Goal: Task Accomplishment & Management: Use online tool/utility

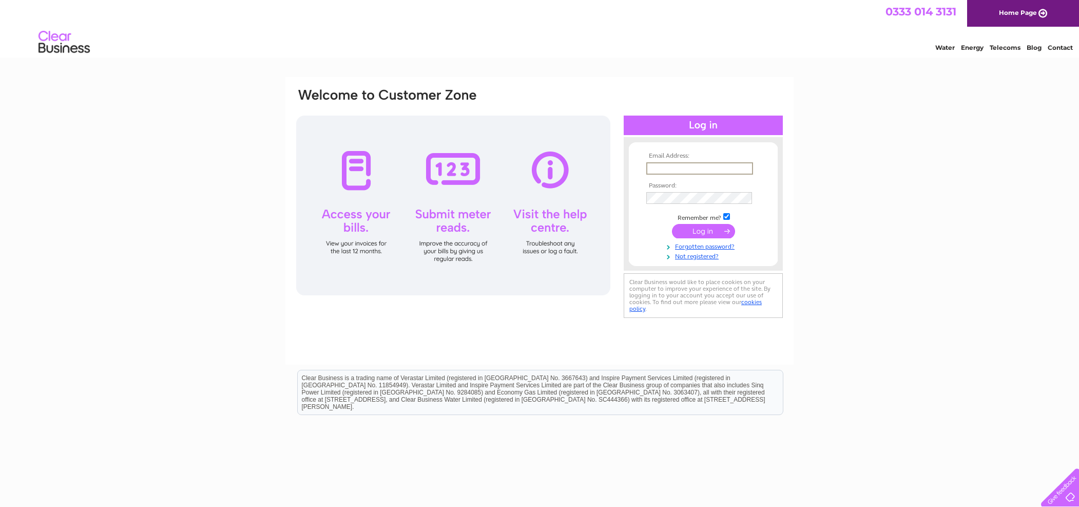
type input "aileen@kli-install.co.uk"
click at [704, 229] on input "submit" at bounding box center [703, 230] width 63 height 14
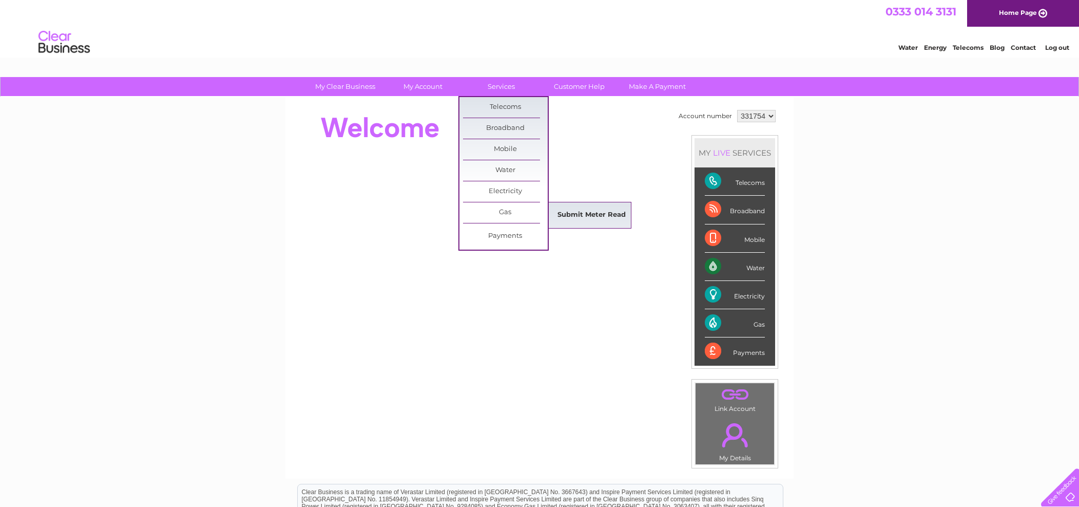
click at [592, 217] on link "Submit Meter Read" at bounding box center [591, 215] width 85 height 21
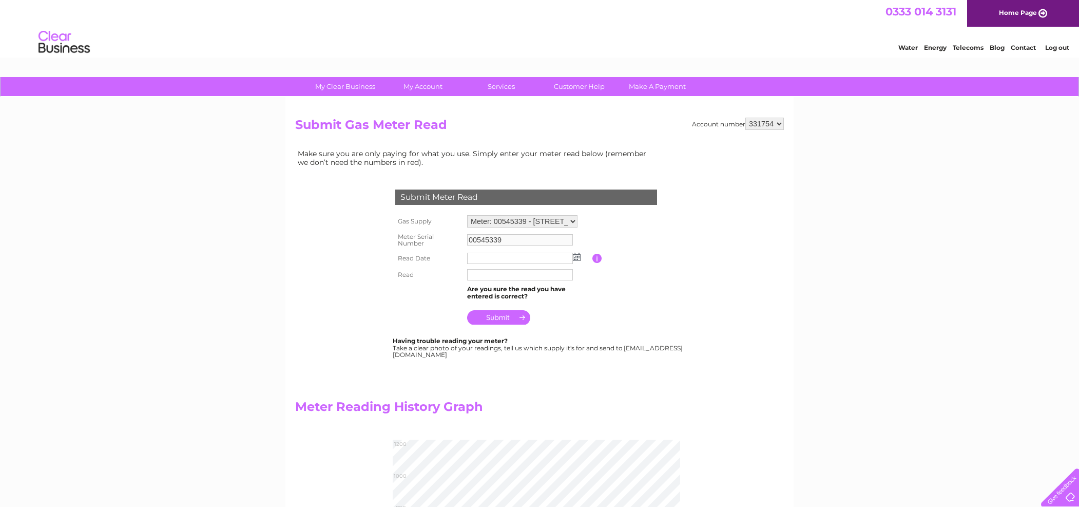
click at [576, 255] on img at bounding box center [577, 257] width 8 height 8
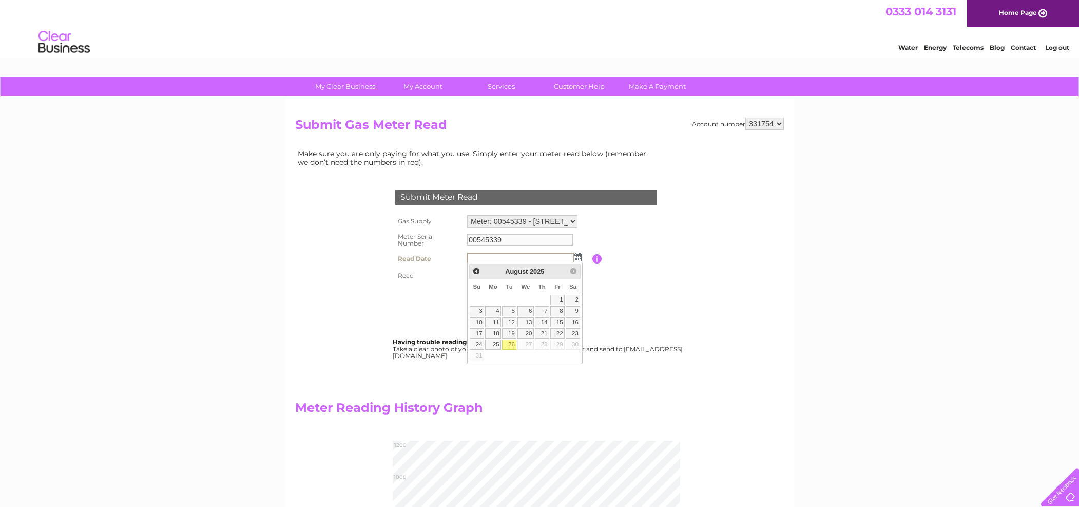
click at [506, 344] on link "26" at bounding box center [509, 344] width 14 height 10
type input "2025/08/26"
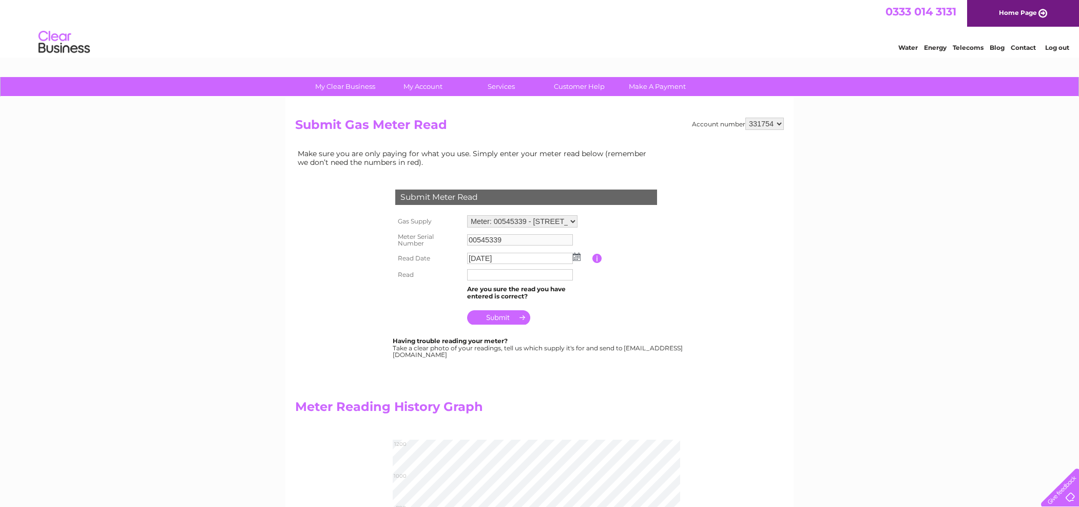
click at [489, 273] on input "text" at bounding box center [520, 274] width 106 height 11
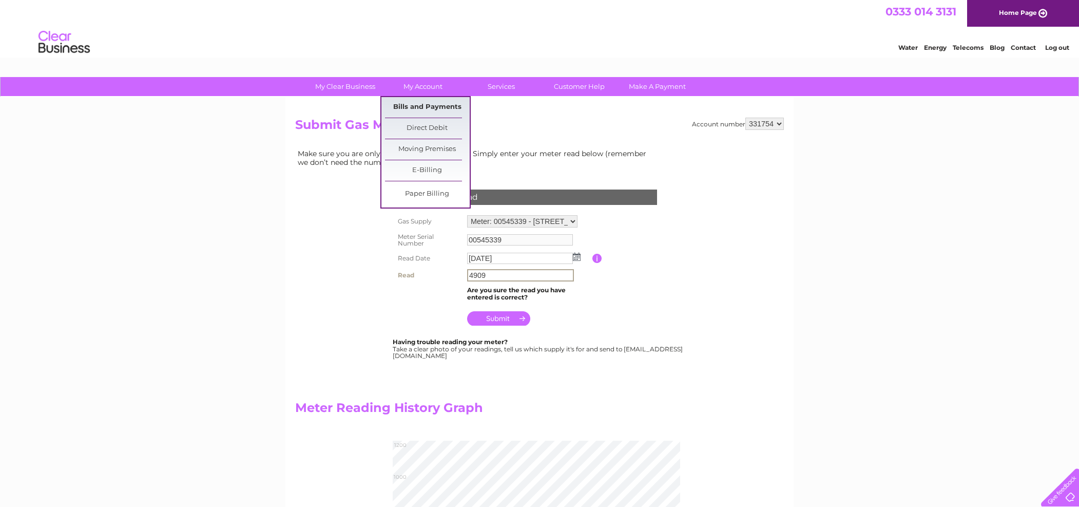
type input "4909"
click at [420, 111] on link "Bills and Payments" at bounding box center [427, 107] width 85 height 21
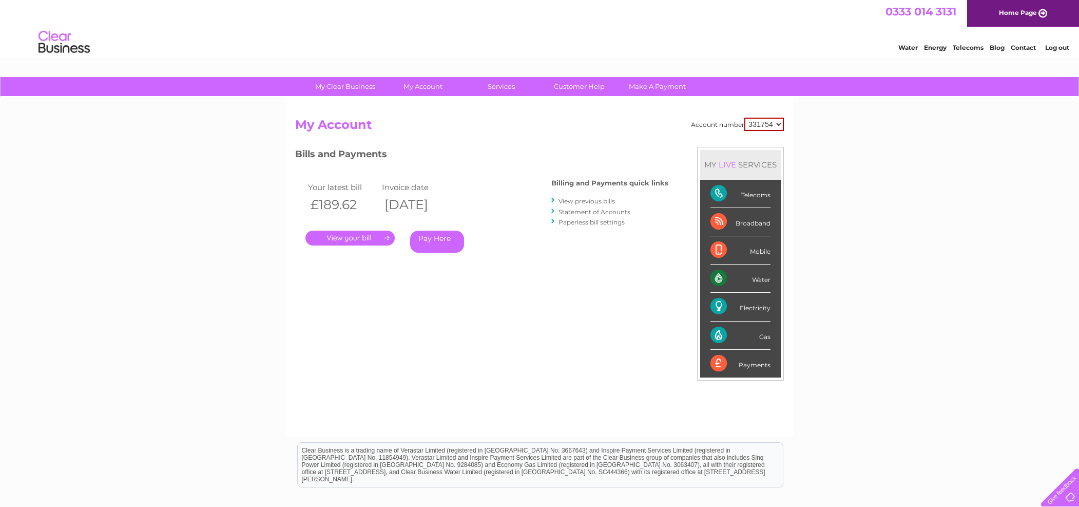
click at [356, 233] on link "." at bounding box center [350, 238] width 89 height 15
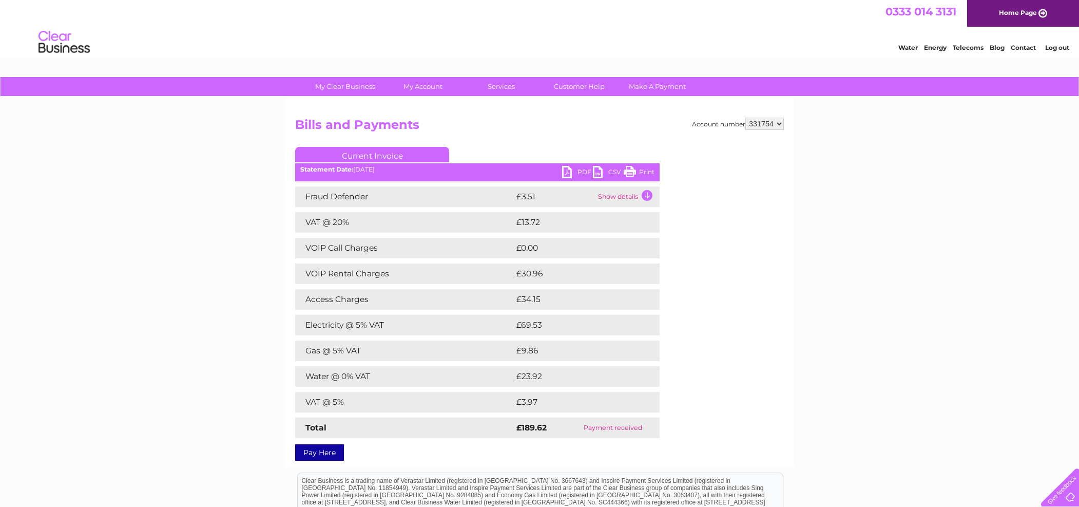
click at [569, 172] on link "PDF" at bounding box center [577, 173] width 31 height 15
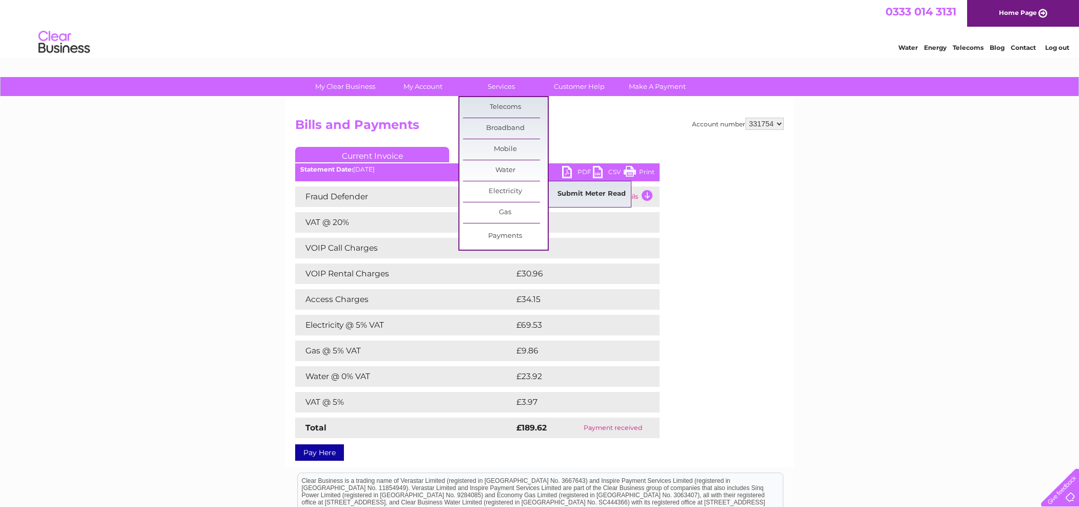
click at [566, 193] on link "Submit Meter Read" at bounding box center [591, 194] width 85 height 21
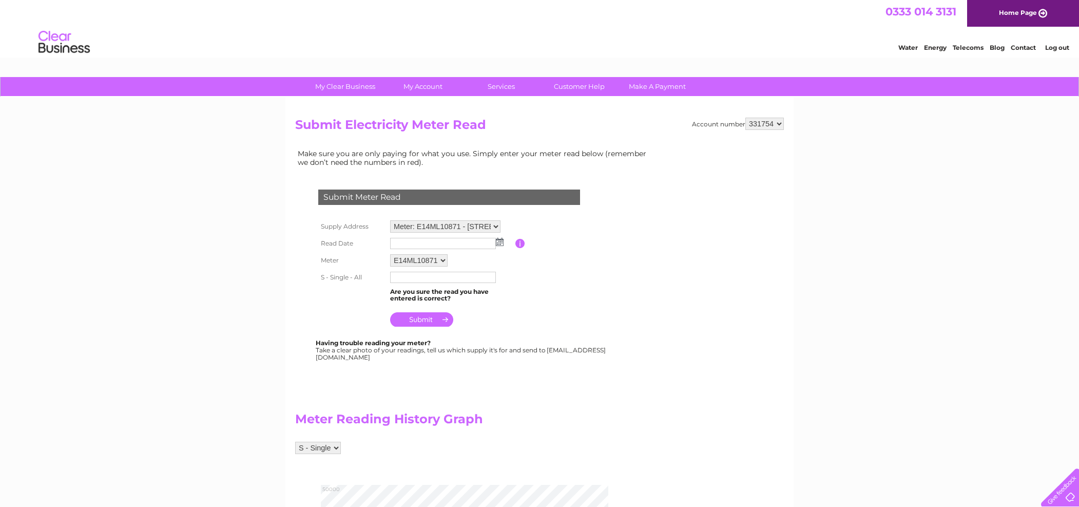
click at [497, 239] on img at bounding box center [500, 242] width 8 height 8
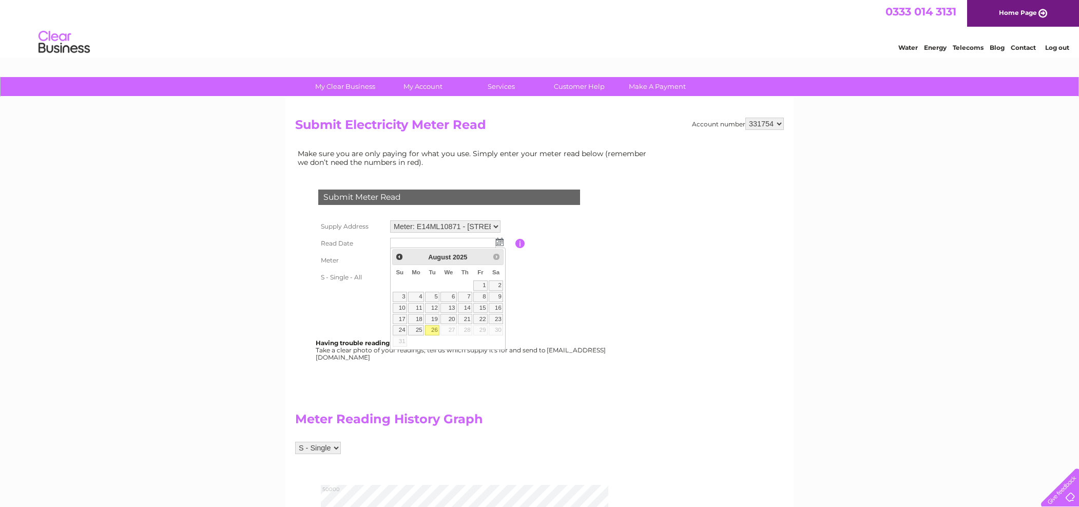
click at [434, 328] on link "26" at bounding box center [432, 330] width 14 height 10
type input "[DATE]"
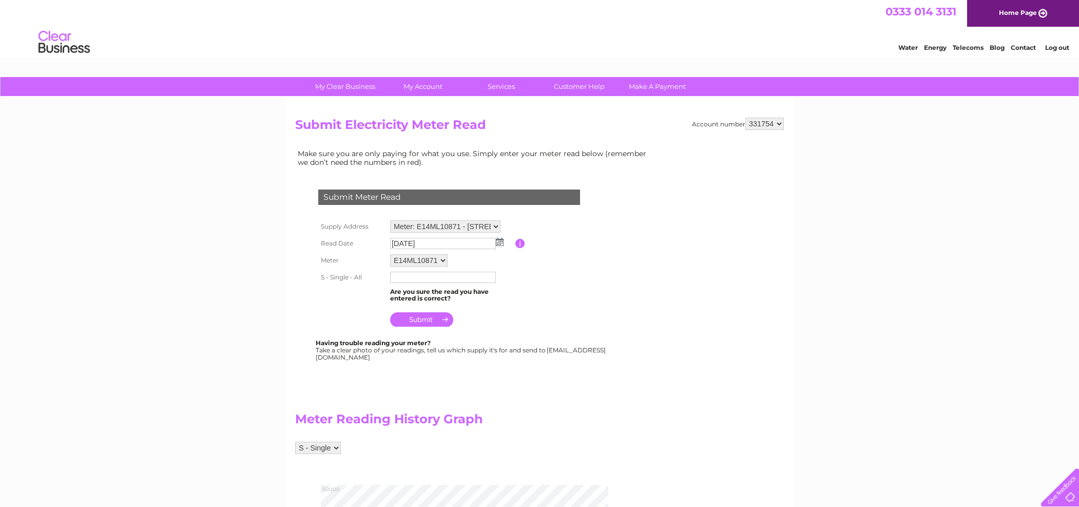
click at [416, 275] on input "text" at bounding box center [443, 277] width 106 height 11
type input "49099"
click at [428, 321] on input "submit" at bounding box center [421, 319] width 63 height 14
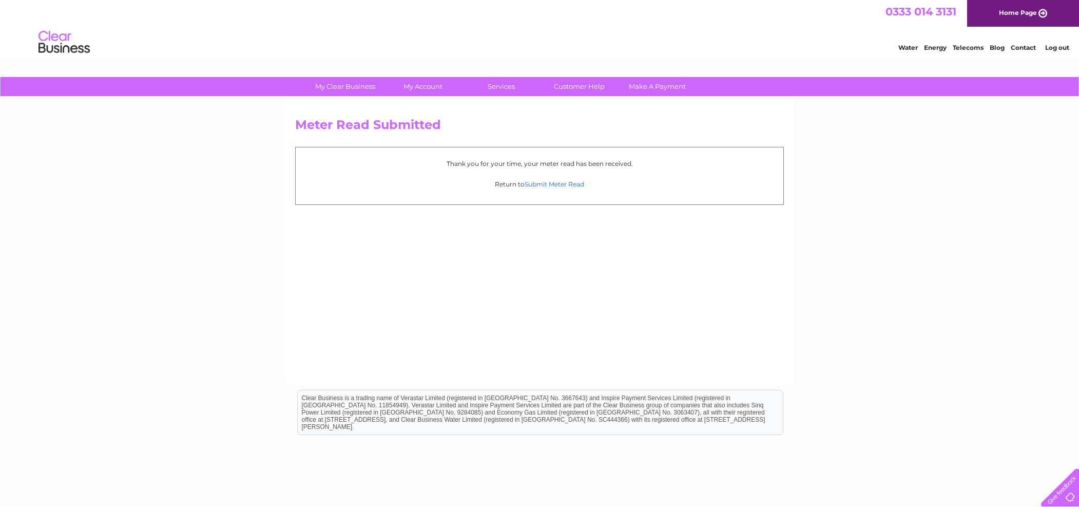
click at [553, 185] on link "Submit Meter Read" at bounding box center [555, 184] width 60 height 8
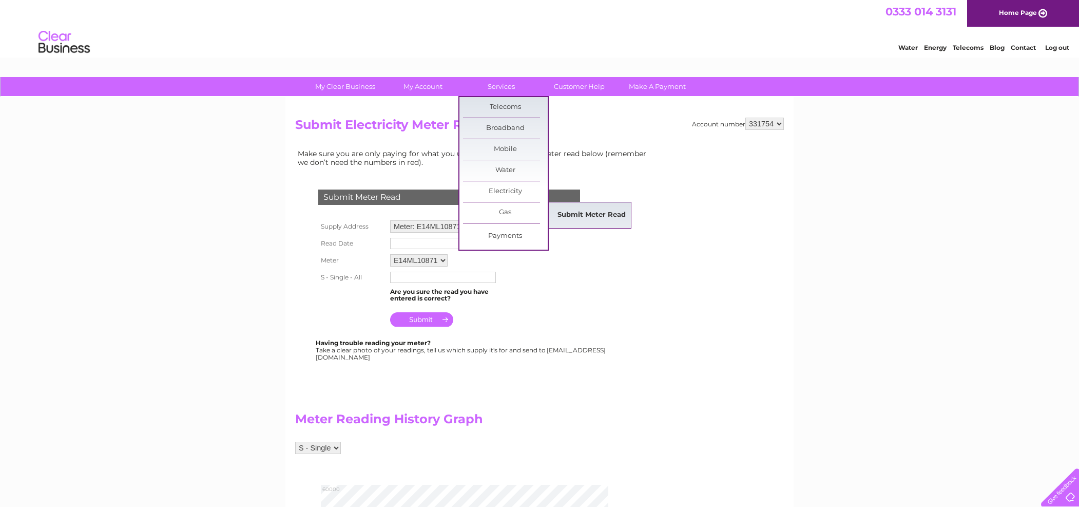
click at [597, 207] on link "Submit Meter Read" at bounding box center [591, 215] width 85 height 21
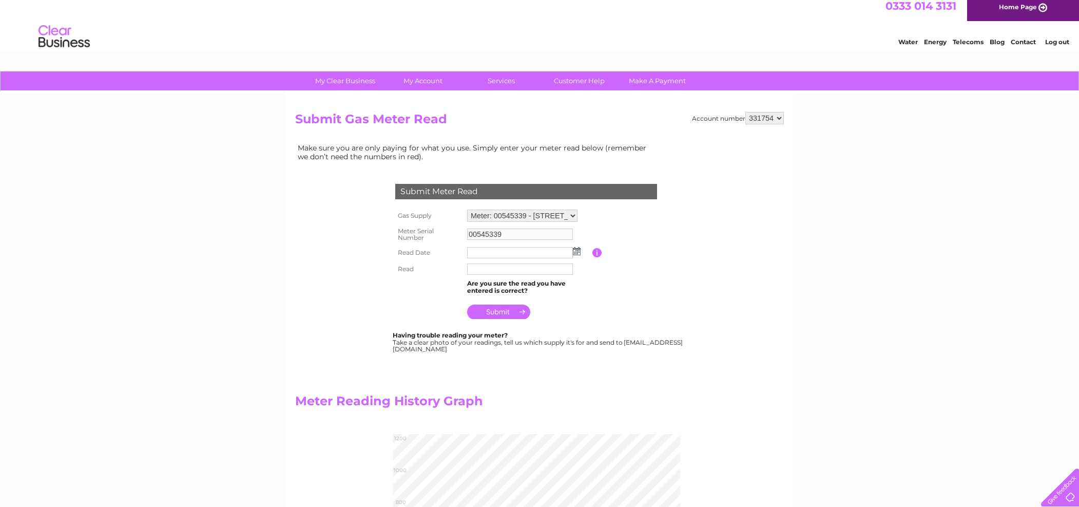
scroll to position [8, 1]
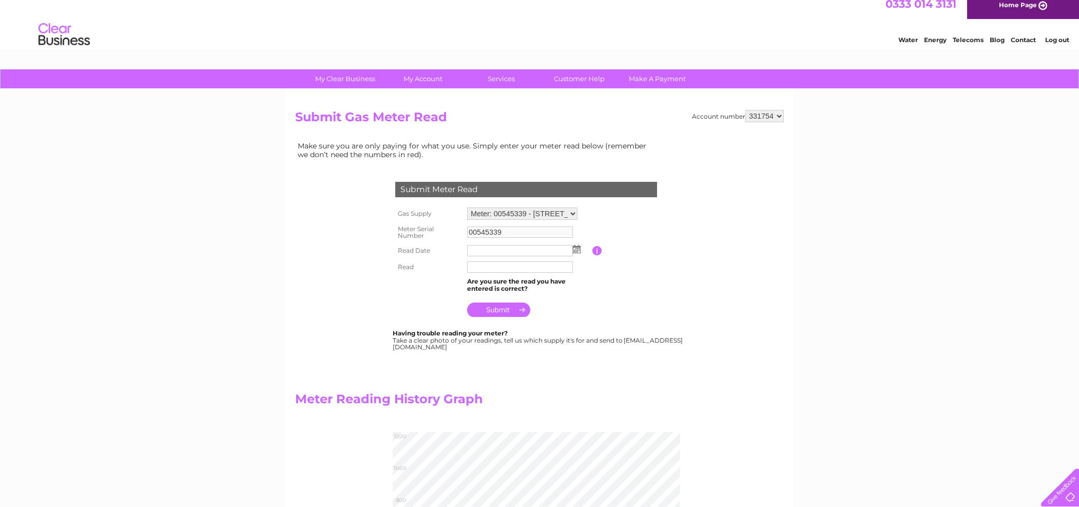
click at [577, 250] on img at bounding box center [577, 249] width 8 height 8
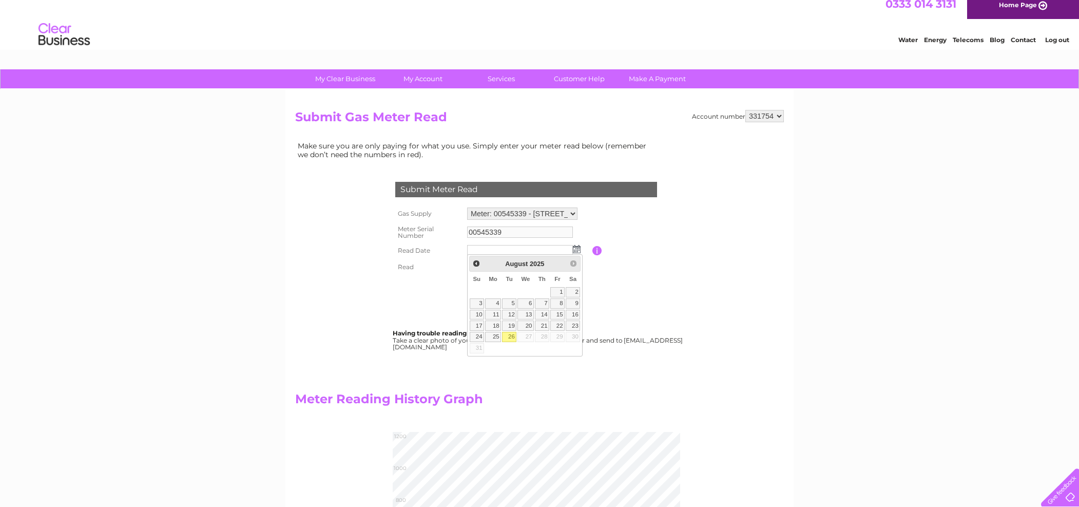
click at [510, 336] on link "26" at bounding box center [509, 337] width 14 height 10
type input "[DATE]"
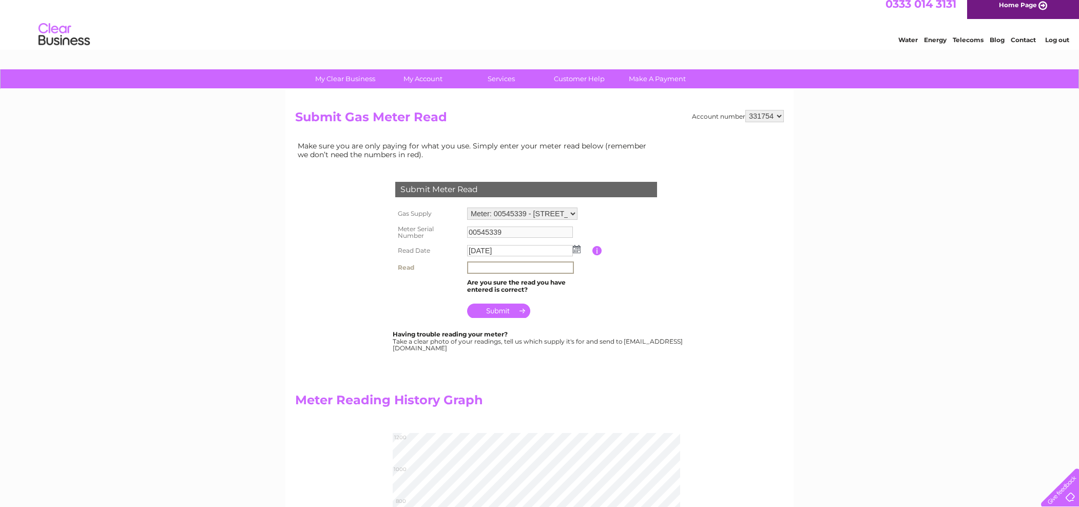
click at [496, 261] on input "text" at bounding box center [520, 267] width 107 height 12
type input "1059"
click at [496, 307] on input "submit" at bounding box center [498, 309] width 63 height 14
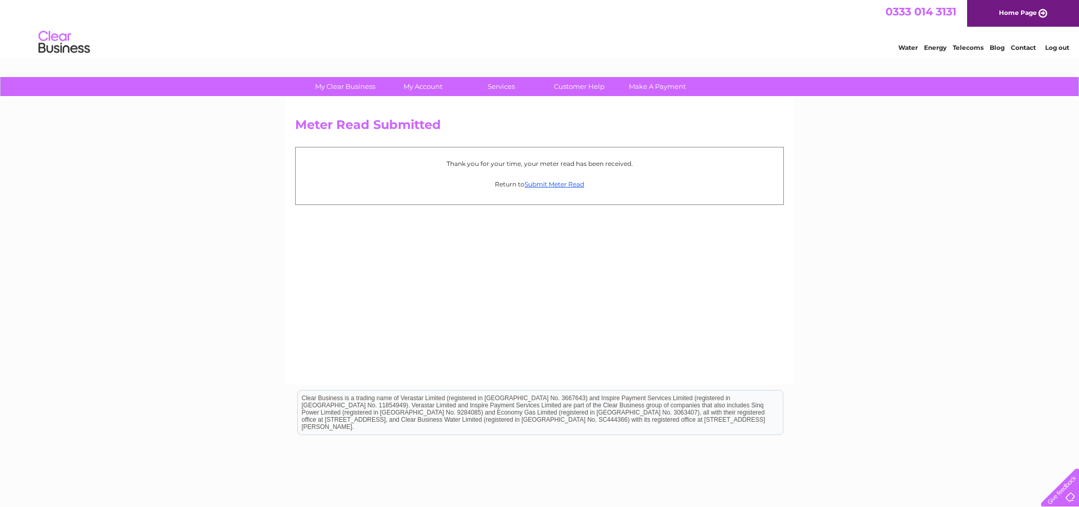
click at [1057, 46] on link "Log out" at bounding box center [1057, 48] width 24 height 8
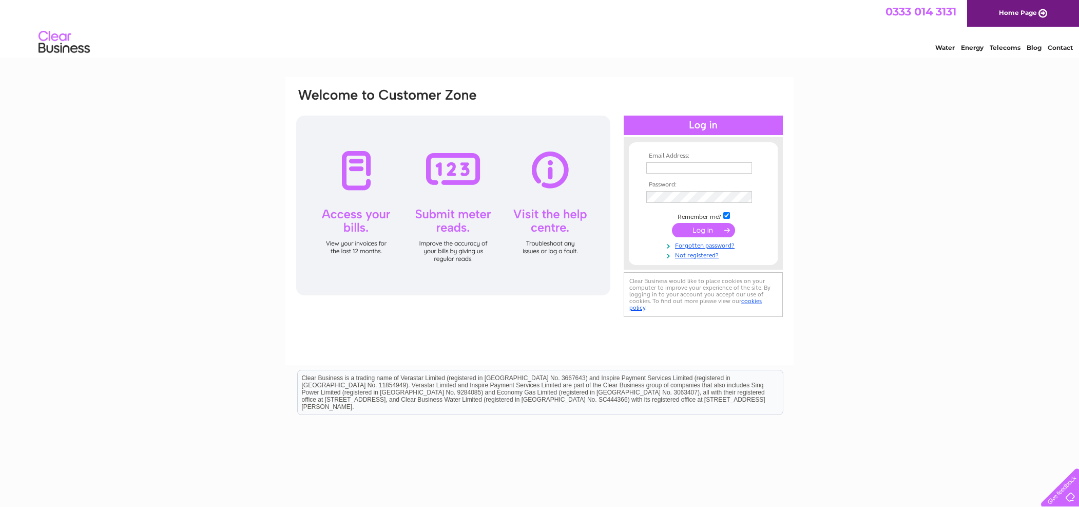
click at [857, 50] on div "Water Energy Telecoms Blog Contact" at bounding box center [539, 43] width 1079 height 33
